Goal: Transaction & Acquisition: Purchase product/service

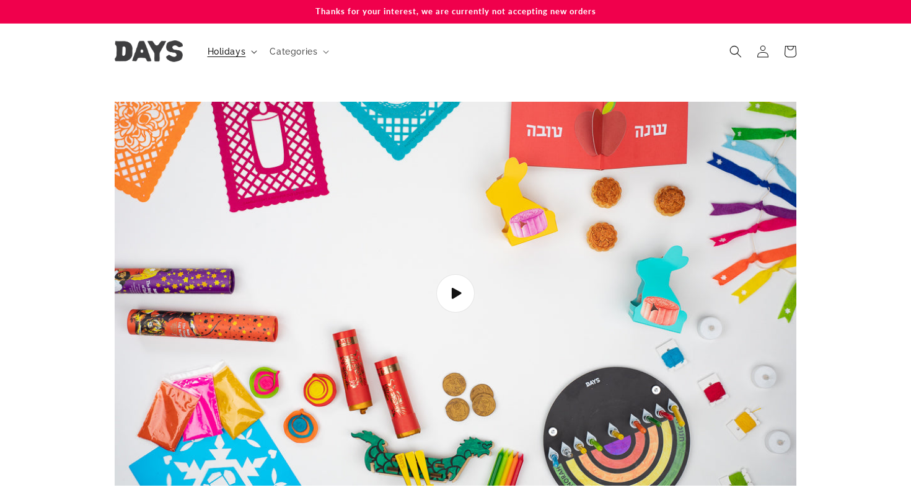
click at [224, 51] on span "Holidays" at bounding box center [227, 51] width 38 height 11
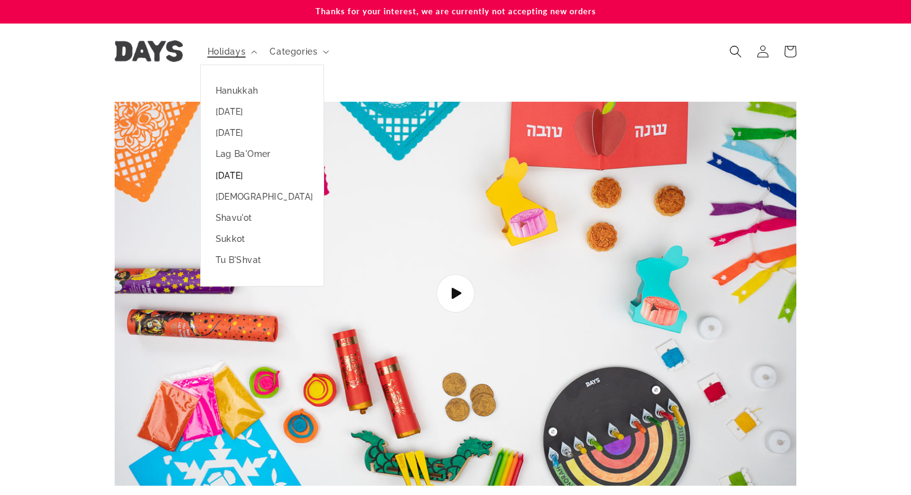
click at [242, 179] on link "[DATE]" at bounding box center [262, 175] width 123 height 21
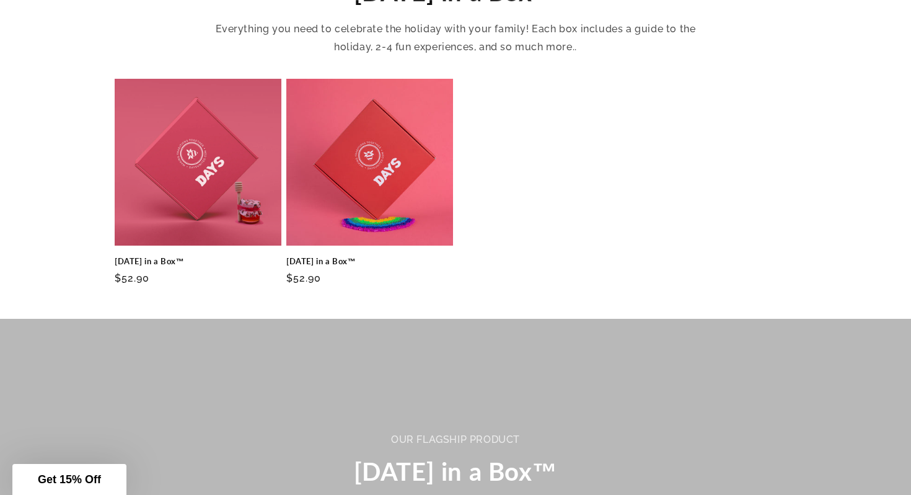
scroll to position [553, 0]
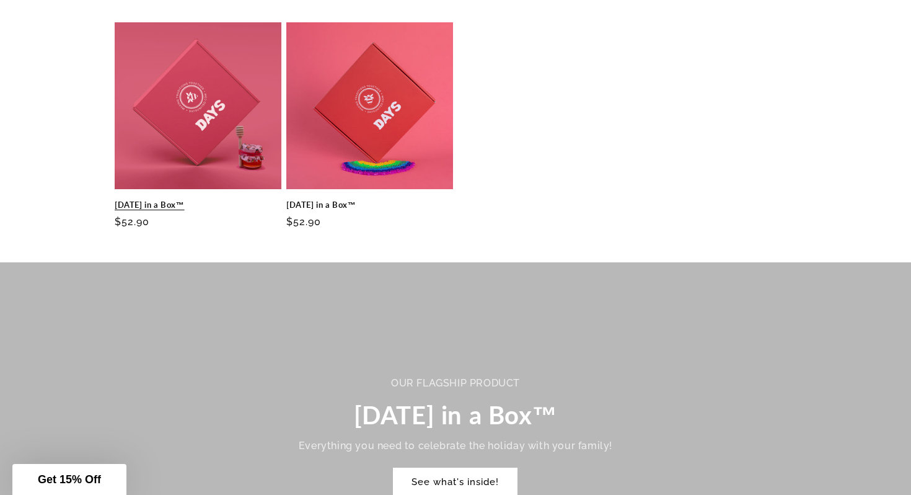
click at [196, 200] on link "[DATE] in a Box™" at bounding box center [198, 205] width 167 height 11
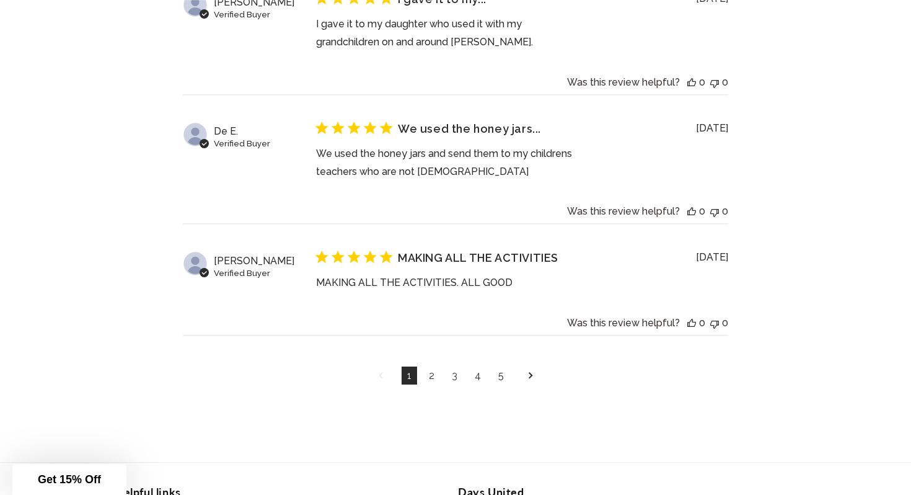
scroll to position [5439, 0]
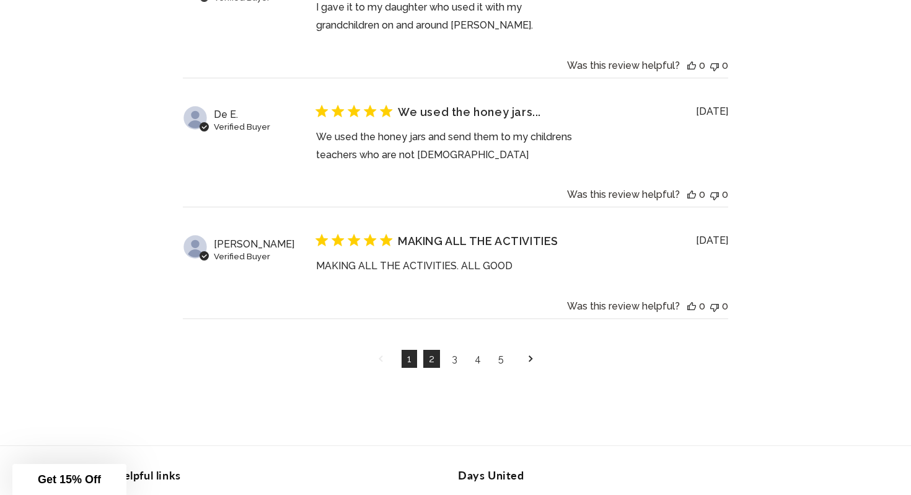
click at [433, 350] on link "2" at bounding box center [431, 359] width 17 height 18
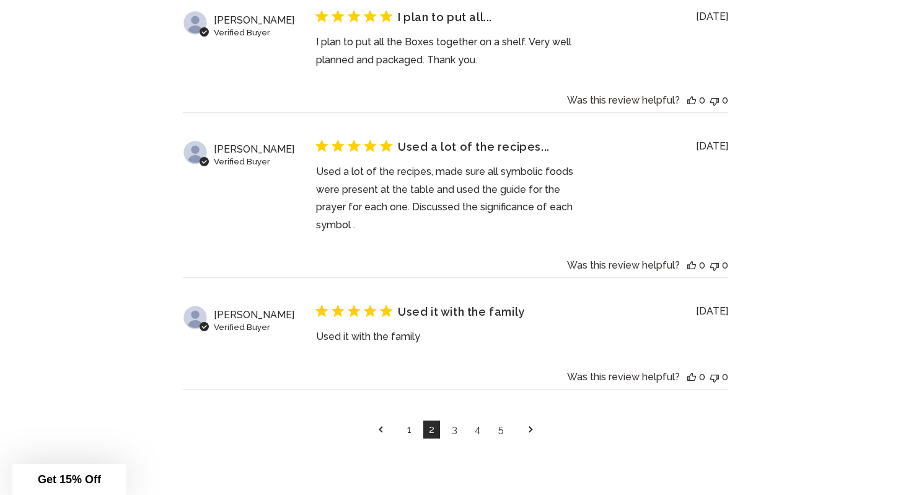
scroll to position [5413, 0]
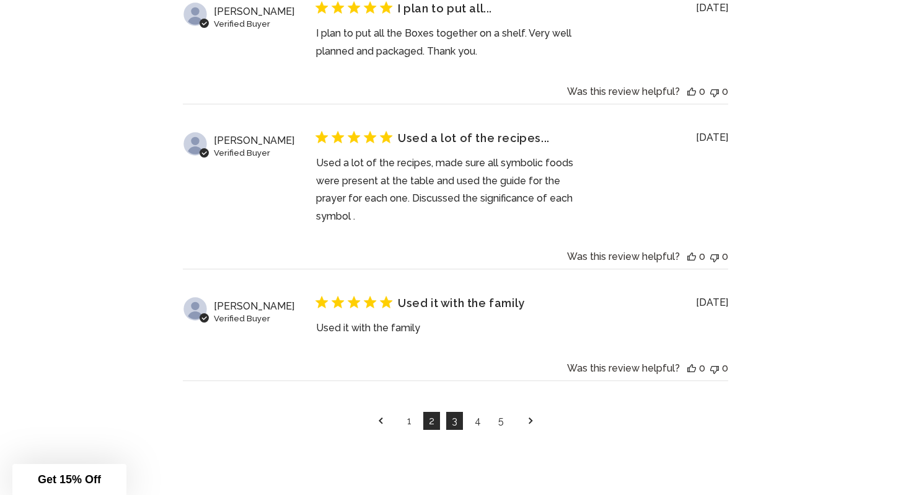
click at [456, 427] on link "3" at bounding box center [454, 421] width 17 height 18
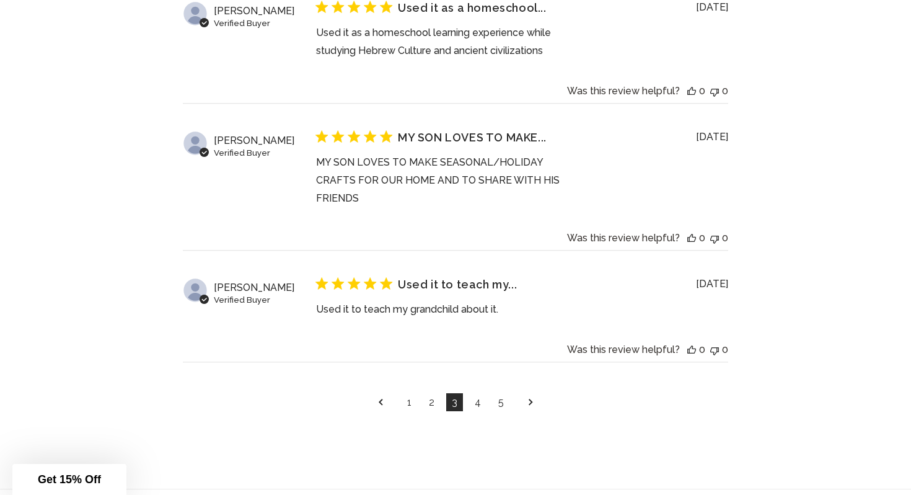
scroll to position [5397, 0]
click at [479, 392] on link "4" at bounding box center [477, 401] width 17 height 18
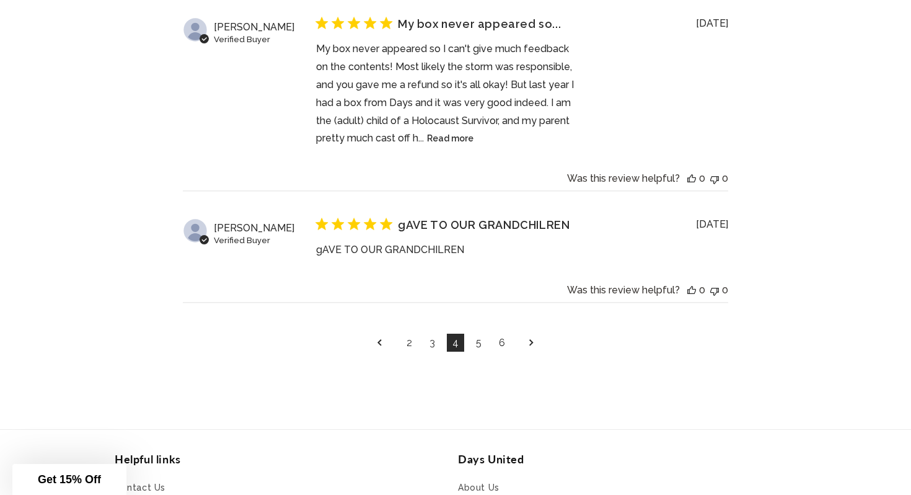
scroll to position [5476, 0]
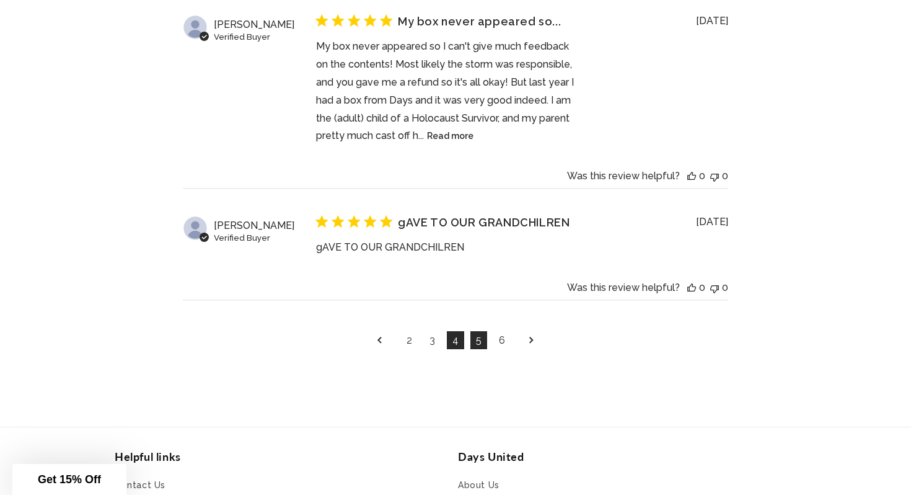
click at [478, 339] on link "5" at bounding box center [478, 340] width 17 height 18
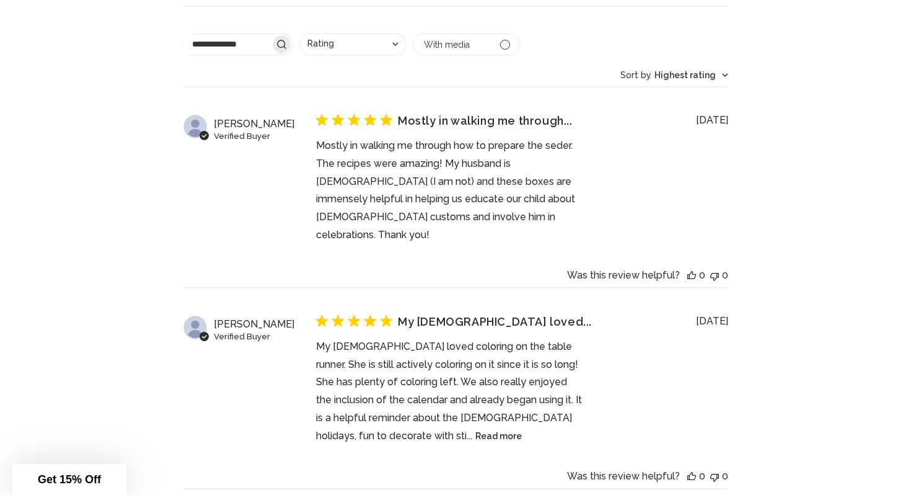
scroll to position [5043, 0]
